Goal: Transaction & Acquisition: Book appointment/travel/reservation

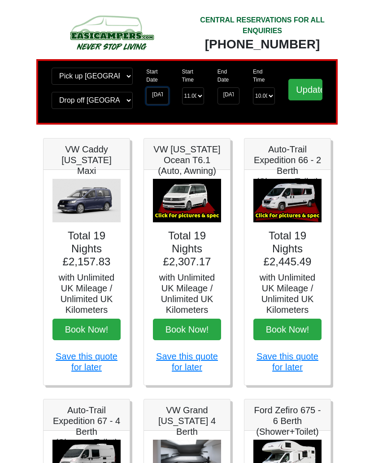
click at [157, 96] on input "01-06-2026" at bounding box center [157, 95] width 22 height 17
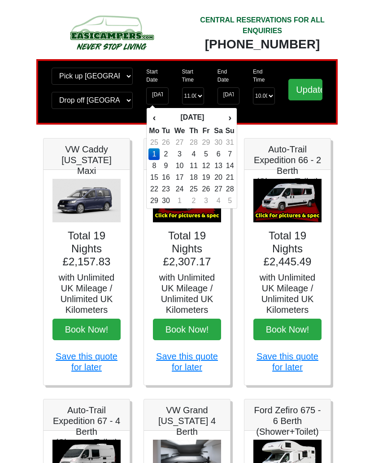
click at [218, 153] on td "6" at bounding box center [218, 154] width 13 height 12
type input "[DATE]"
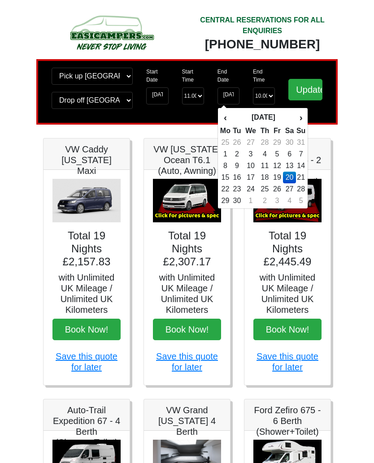
click at [290, 176] on td "20" at bounding box center [289, 178] width 13 height 12
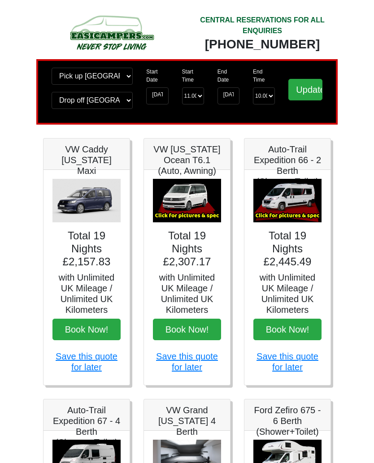
click at [305, 90] on input "Update" at bounding box center [305, 89] width 34 height 21
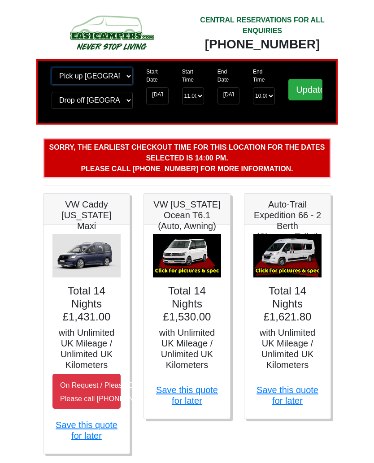
click at [105, 78] on select "Change pick up location? Pick up Edinburgh Birmingham Airport Blackburn Lancash…" at bounding box center [92, 76] width 81 height 17
select select "WOL"
click at [114, 104] on select "Change drop off location? Drop off Edinburgh Birmingham Airport Blackburn Lanca…" at bounding box center [92, 100] width 81 height 17
select select "WOL"
click at [309, 95] on input "Update" at bounding box center [305, 89] width 34 height 21
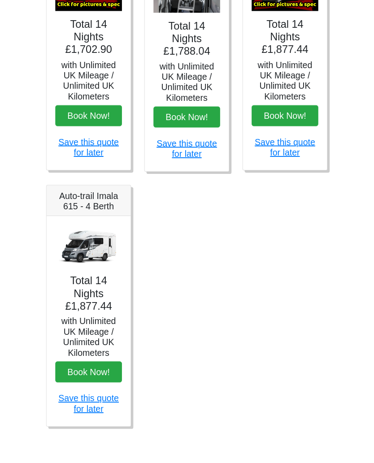
scroll to position [480, 0]
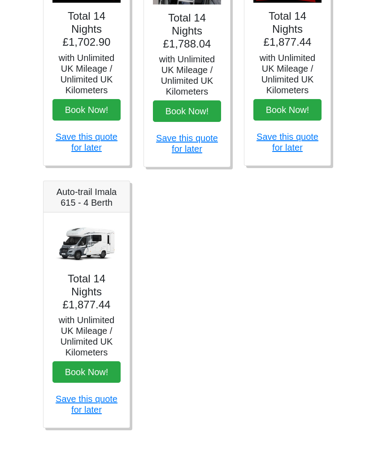
click at [85, 200] on h5 "Auto-trail Imala 615 - 4 Berth" at bounding box center [86, 196] width 68 height 21
click at [86, 246] on img at bounding box center [86, 243] width 68 height 44
click at [88, 298] on h4 "Total 14 Nights £1,877.44" at bounding box center [86, 291] width 68 height 39
click at [90, 343] on h5 "with Unlimited UK Mileage / Unlimited UK Kilometers" at bounding box center [86, 335] width 68 height 43
click at [90, 373] on button "Book Now!" at bounding box center [86, 371] width 68 height 21
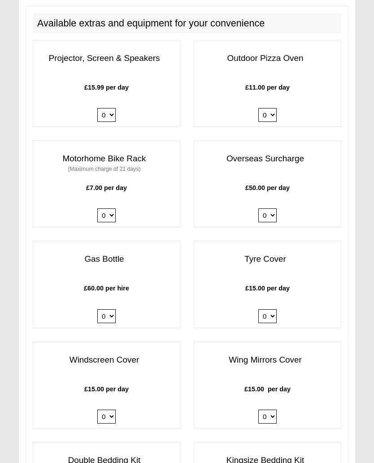
scroll to position [984, 0]
